Goal: Navigation & Orientation: Find specific page/section

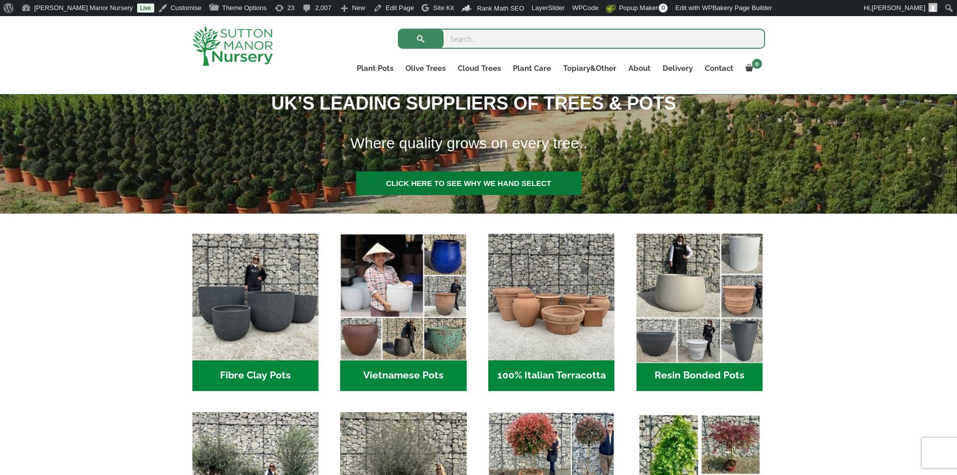
scroll to position [251, 0]
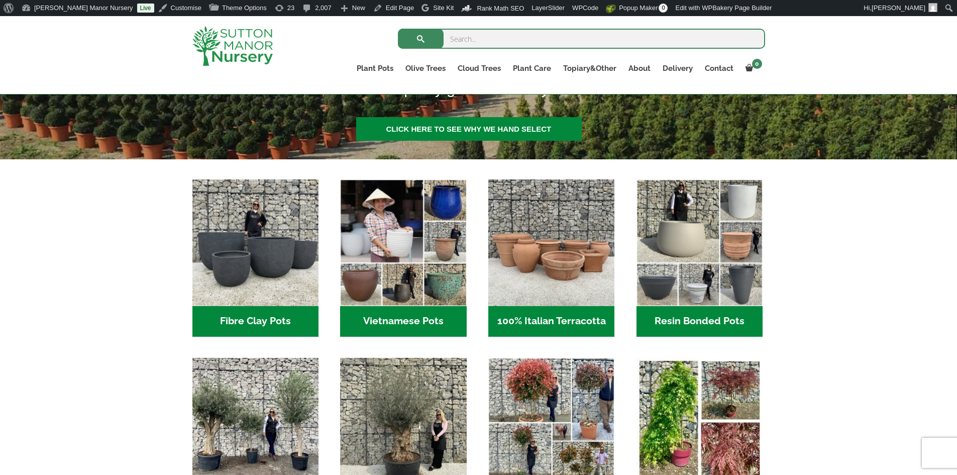
click at [680, 316] on h2 "Resin Bonded Pots (218)" at bounding box center [700, 321] width 126 height 31
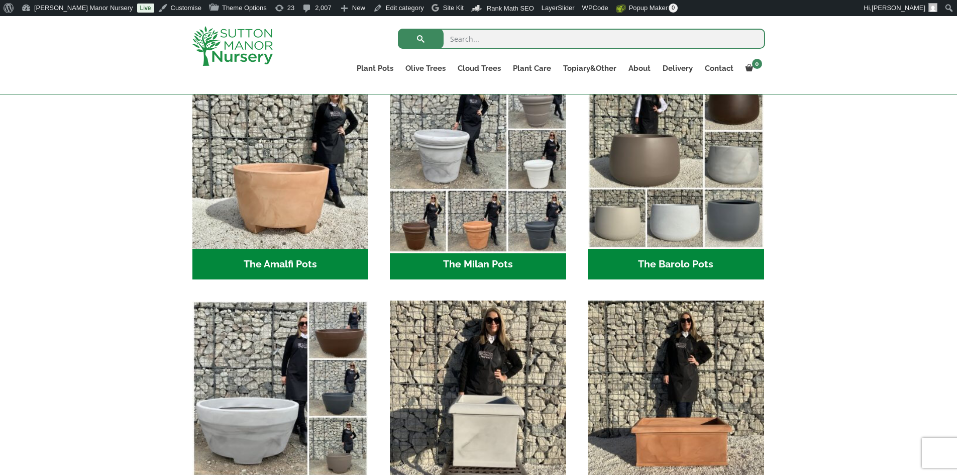
scroll to position [302, 0]
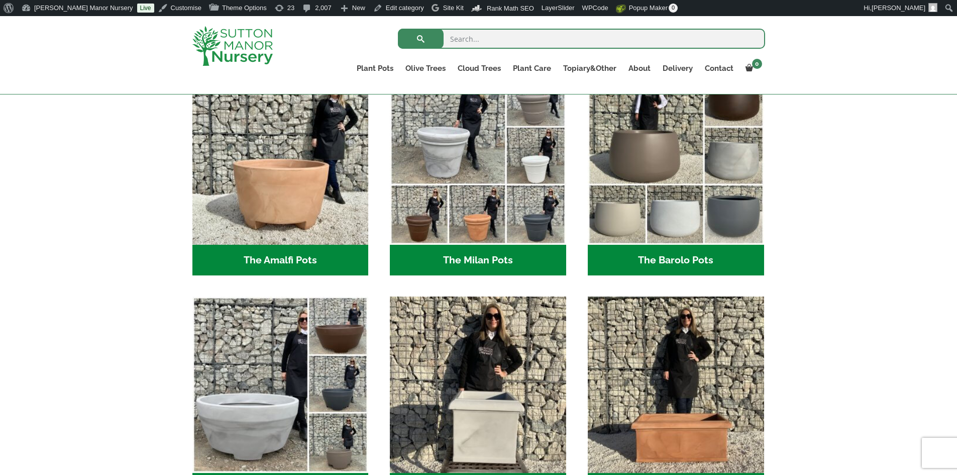
click at [684, 260] on h2 "The Barolo Pots (42)" at bounding box center [676, 260] width 176 height 31
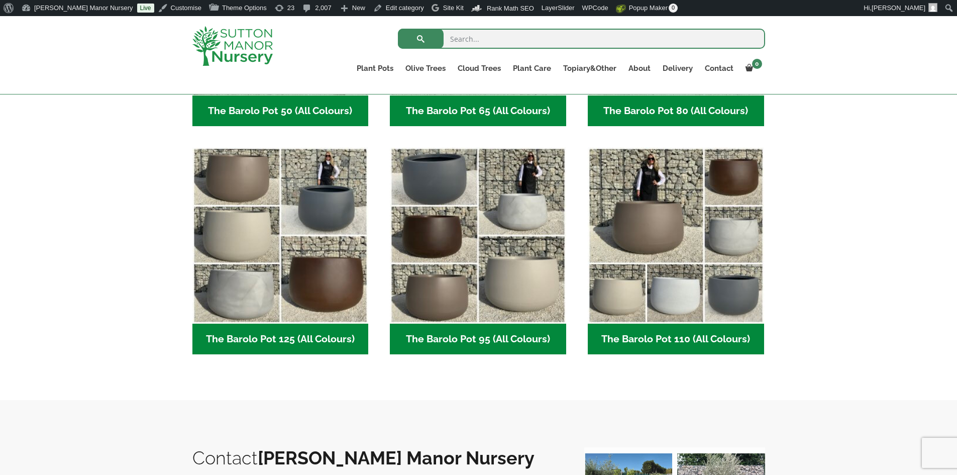
scroll to position [452, 0]
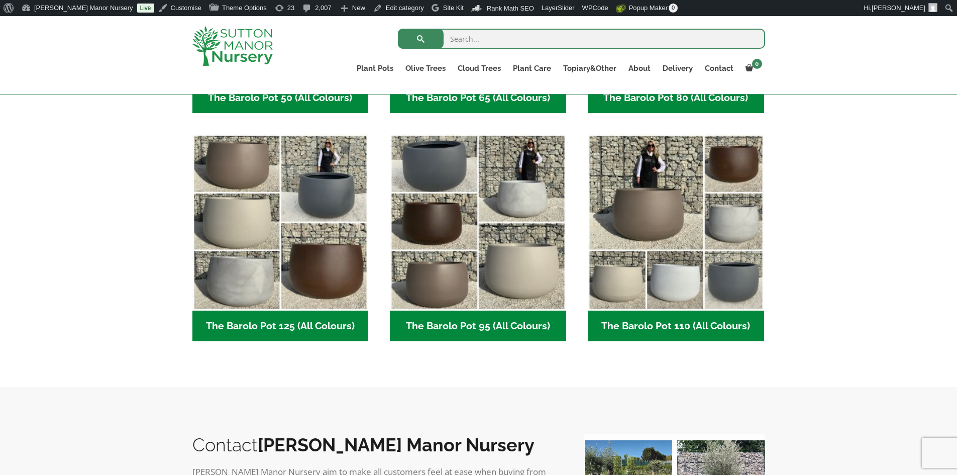
click at [333, 327] on h2 "The Barolo Pot 125 (All Colours) (7)" at bounding box center [280, 326] width 176 height 31
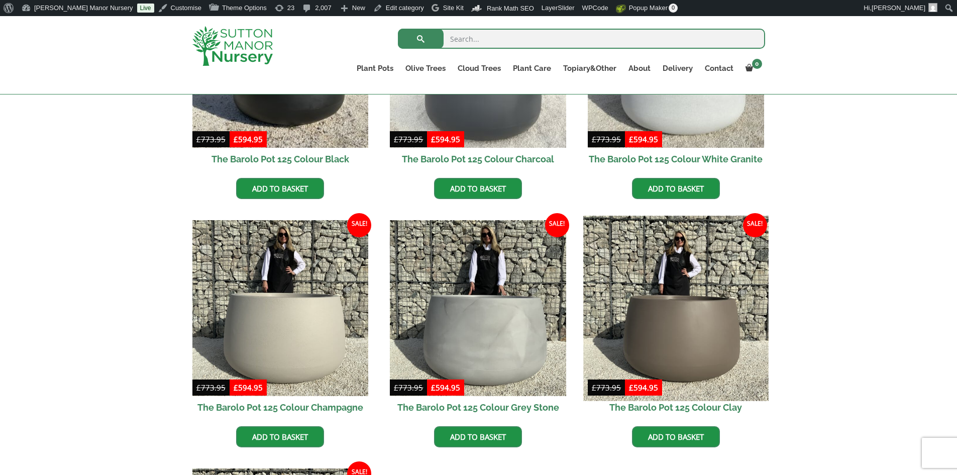
scroll to position [434, 0]
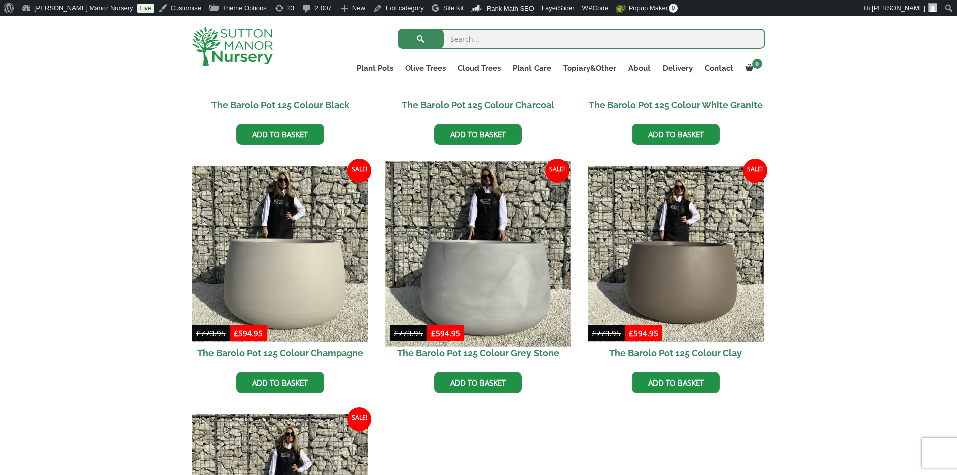
click at [479, 273] on img at bounding box center [478, 253] width 185 height 185
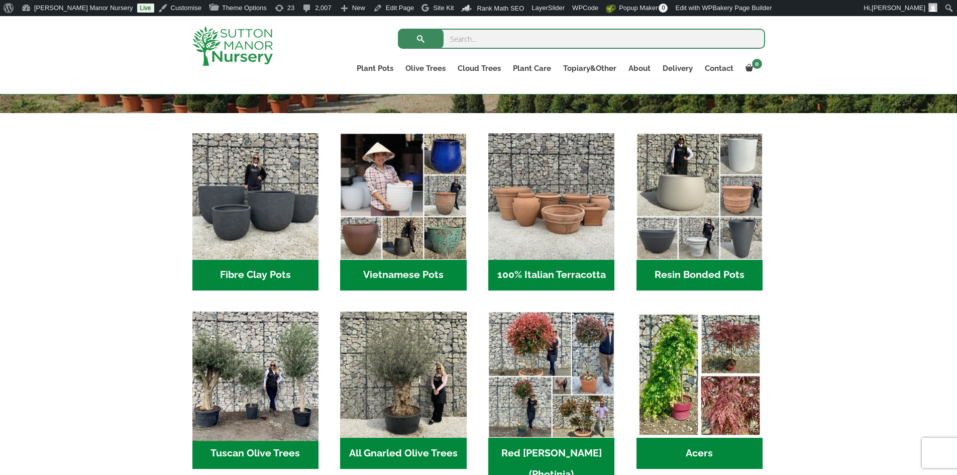
scroll to position [352, 0]
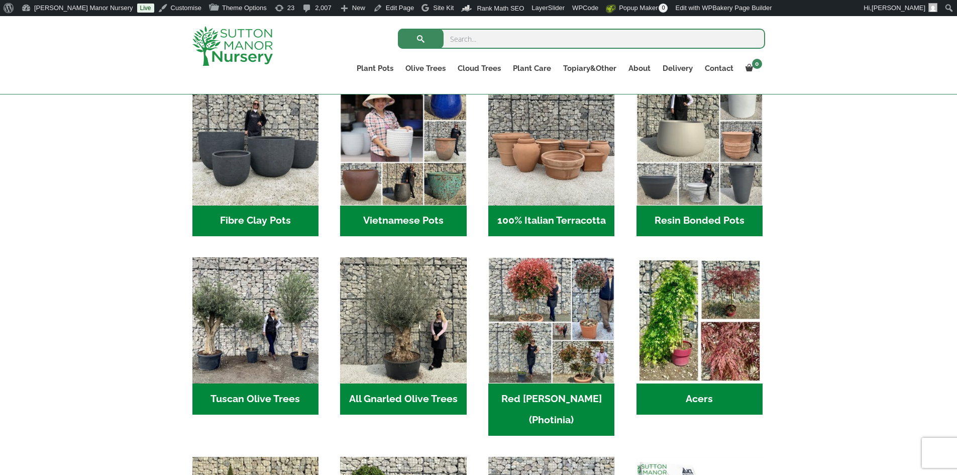
click at [241, 212] on h2 "Fibre Clay Pots (3)" at bounding box center [255, 221] width 126 height 31
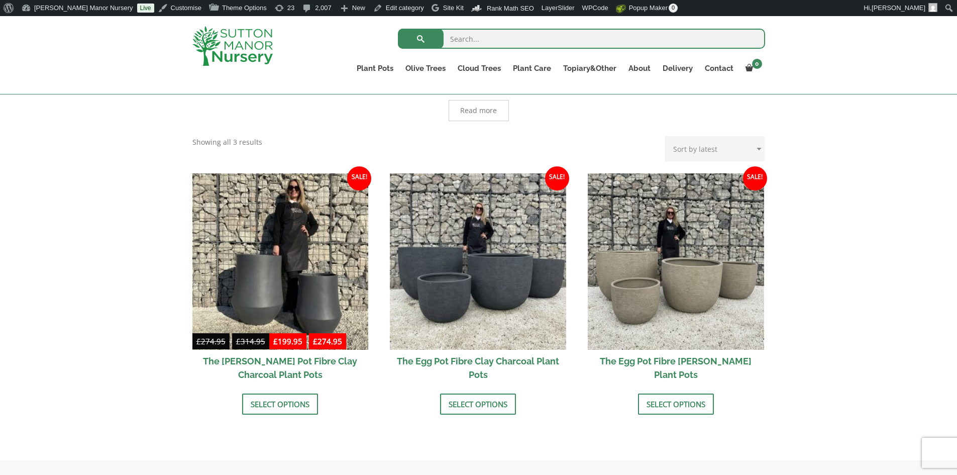
scroll to position [302, 0]
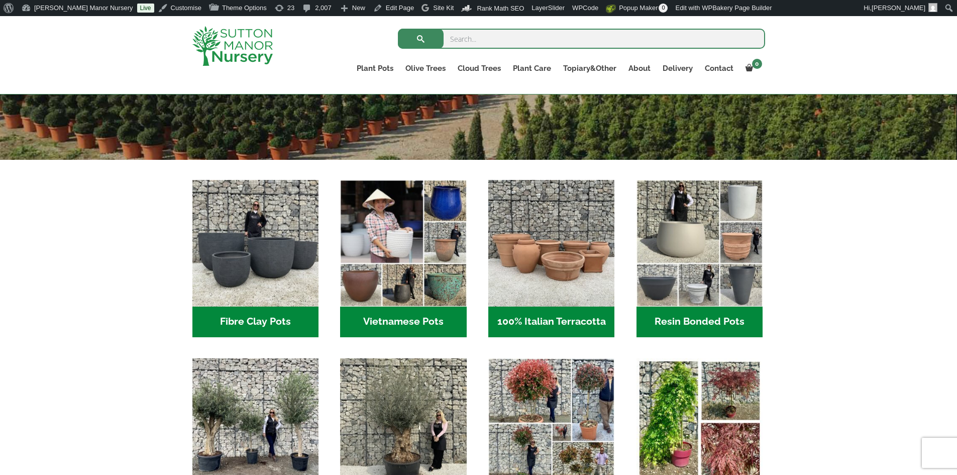
scroll to position [352, 0]
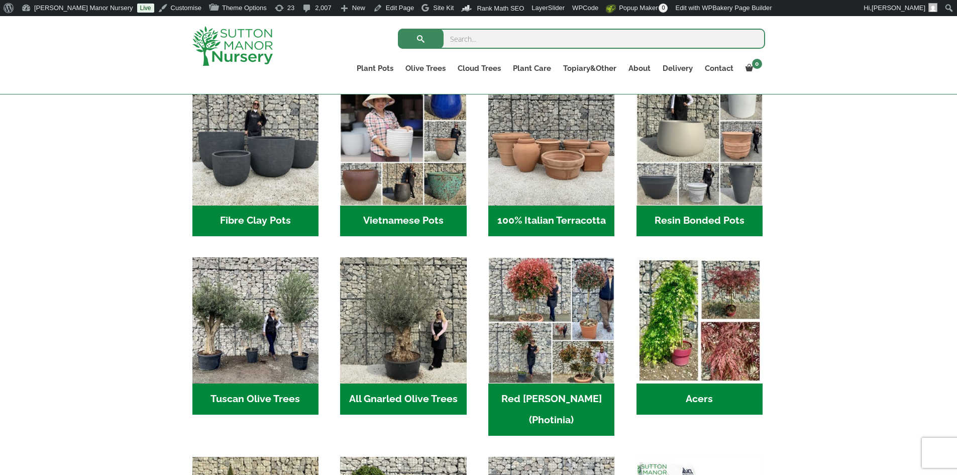
click at [258, 216] on h2 "Fibre Clay Pots (3)" at bounding box center [255, 221] width 126 height 31
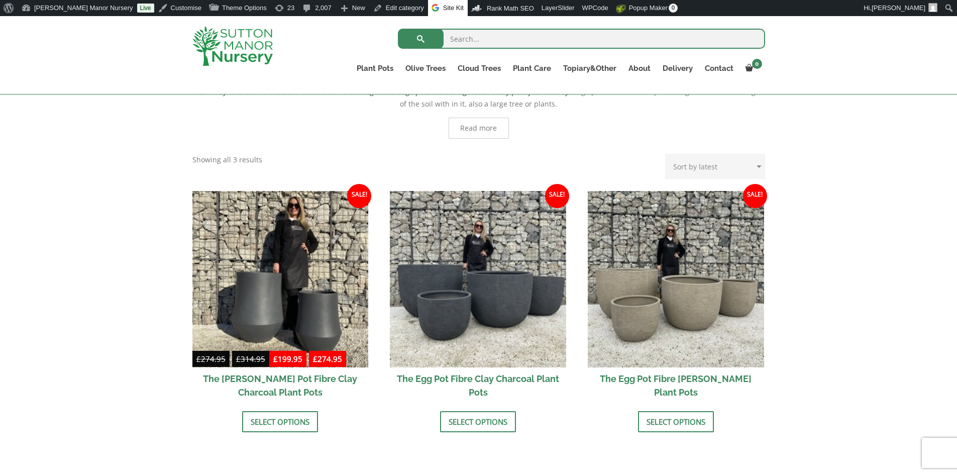
scroll to position [151, 0]
